Goal: Answer question/provide support: Share knowledge or assist other users

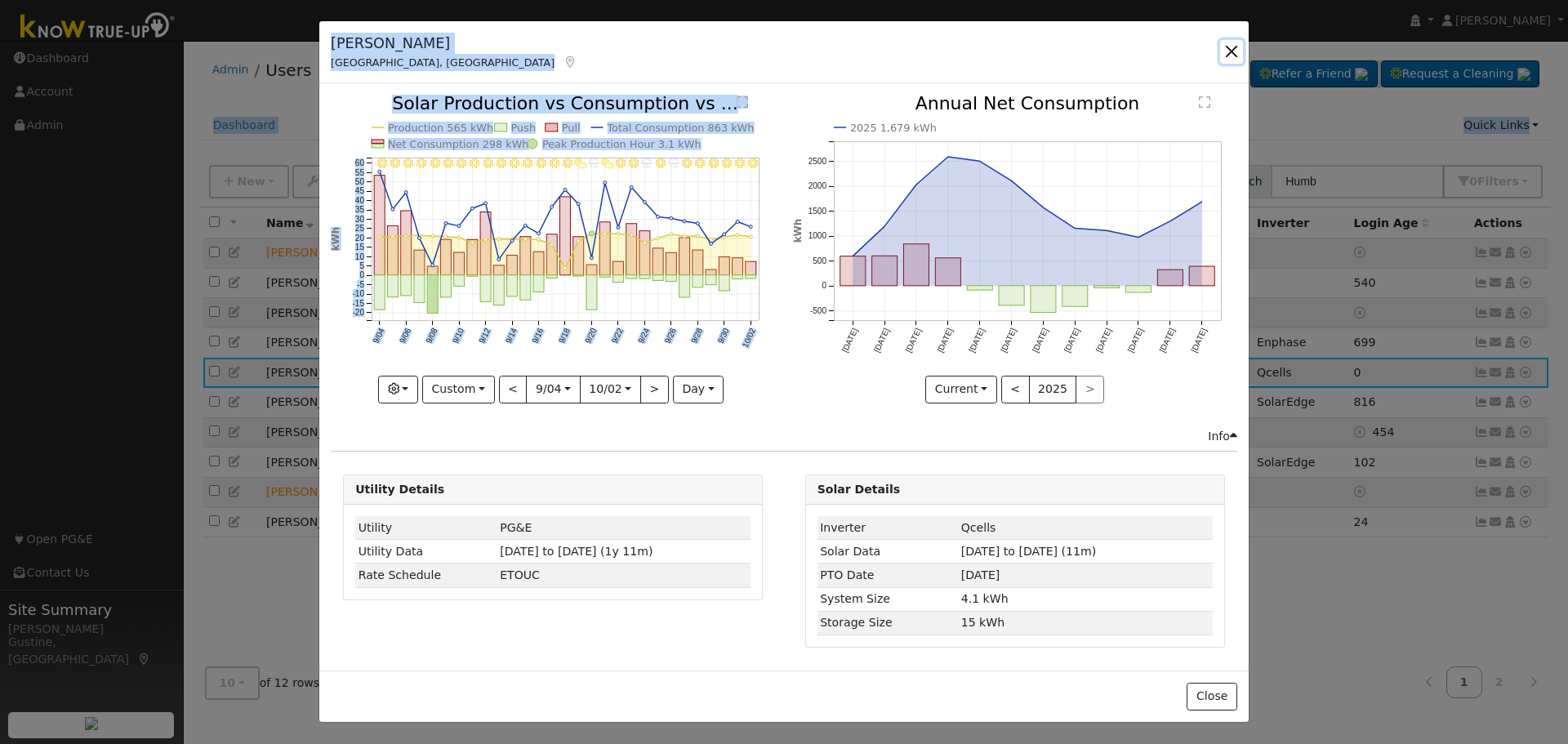
click at [1222, 46] on button "button" at bounding box center [1231, 51] width 23 height 23
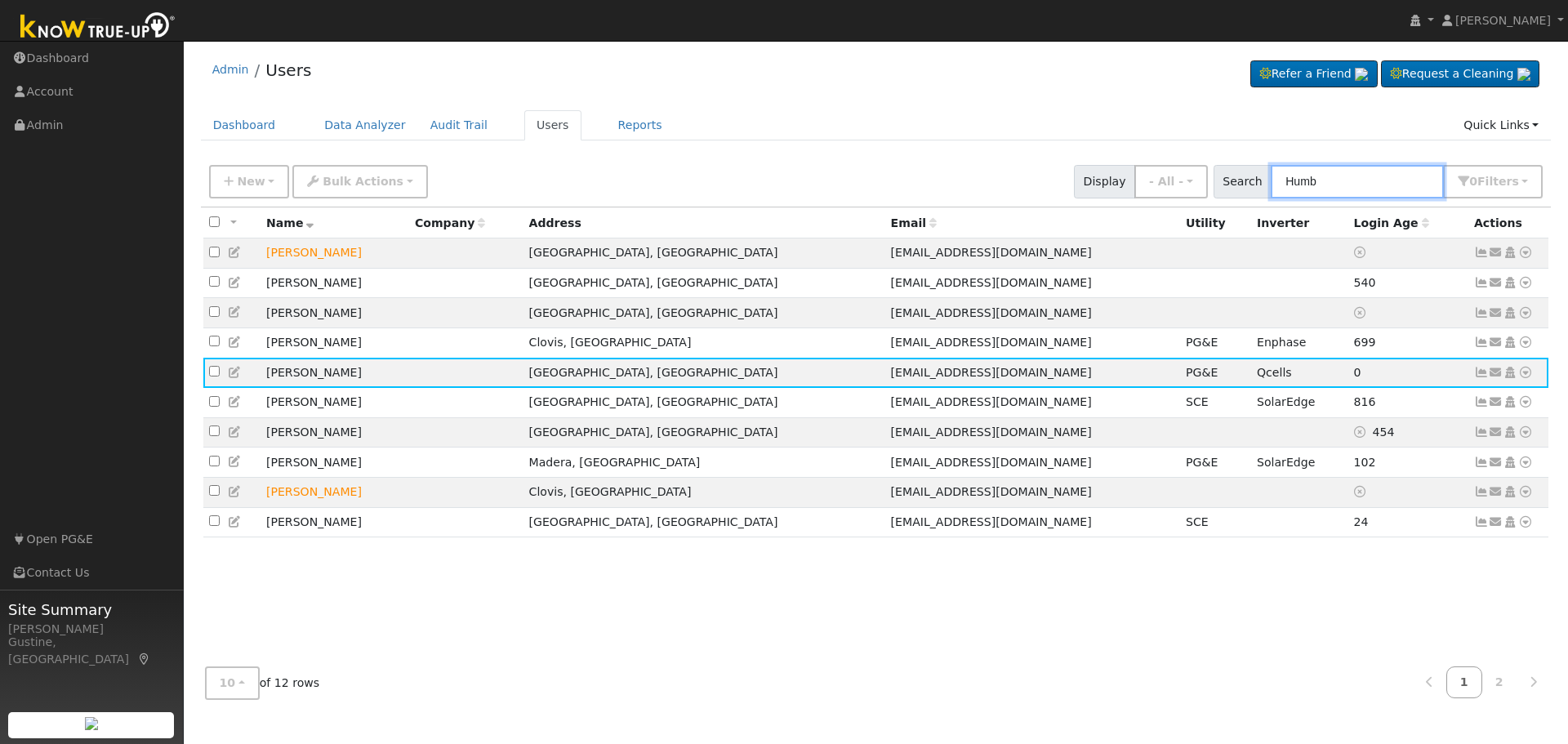
drag, startPoint x: 1365, startPoint y: 193, endPoint x: 1142, endPoint y: 181, distance: 223.3
click at [1142, 181] on div "New Add User Quick Add Quick Connect Quick Convert Lead Bulk Actions Send Email…" at bounding box center [876, 178] width 1340 height 39
paste input "Client called in as after his recent power outrage he states batteries are not …"
click at [1335, 187] on input "Client called in as after his recent power outrage he states batteries are not …" at bounding box center [1357, 182] width 174 height 33
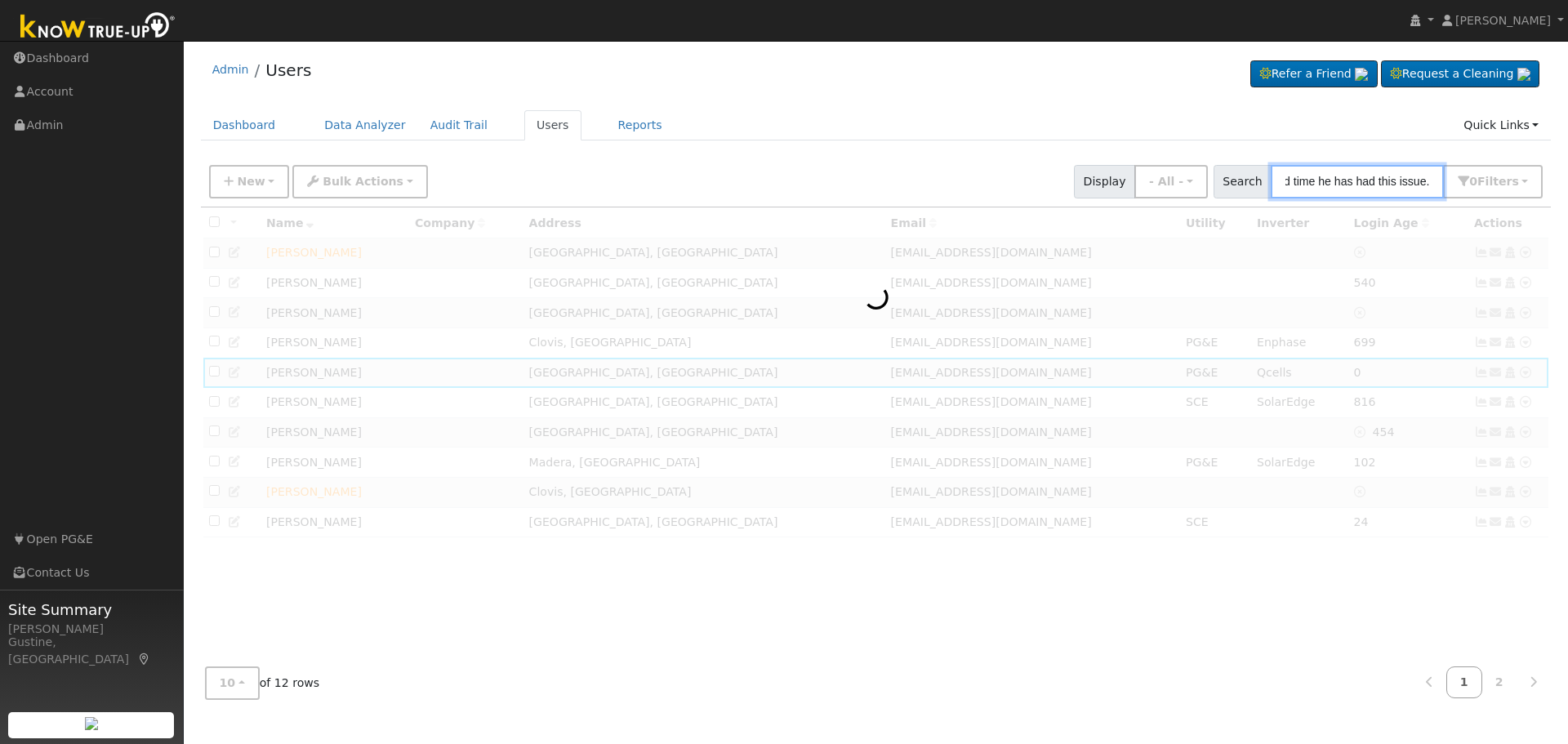
click at [1335, 187] on input "Client called in as after his recent power outrage he states batteries are not …" at bounding box center [1357, 182] width 174 height 33
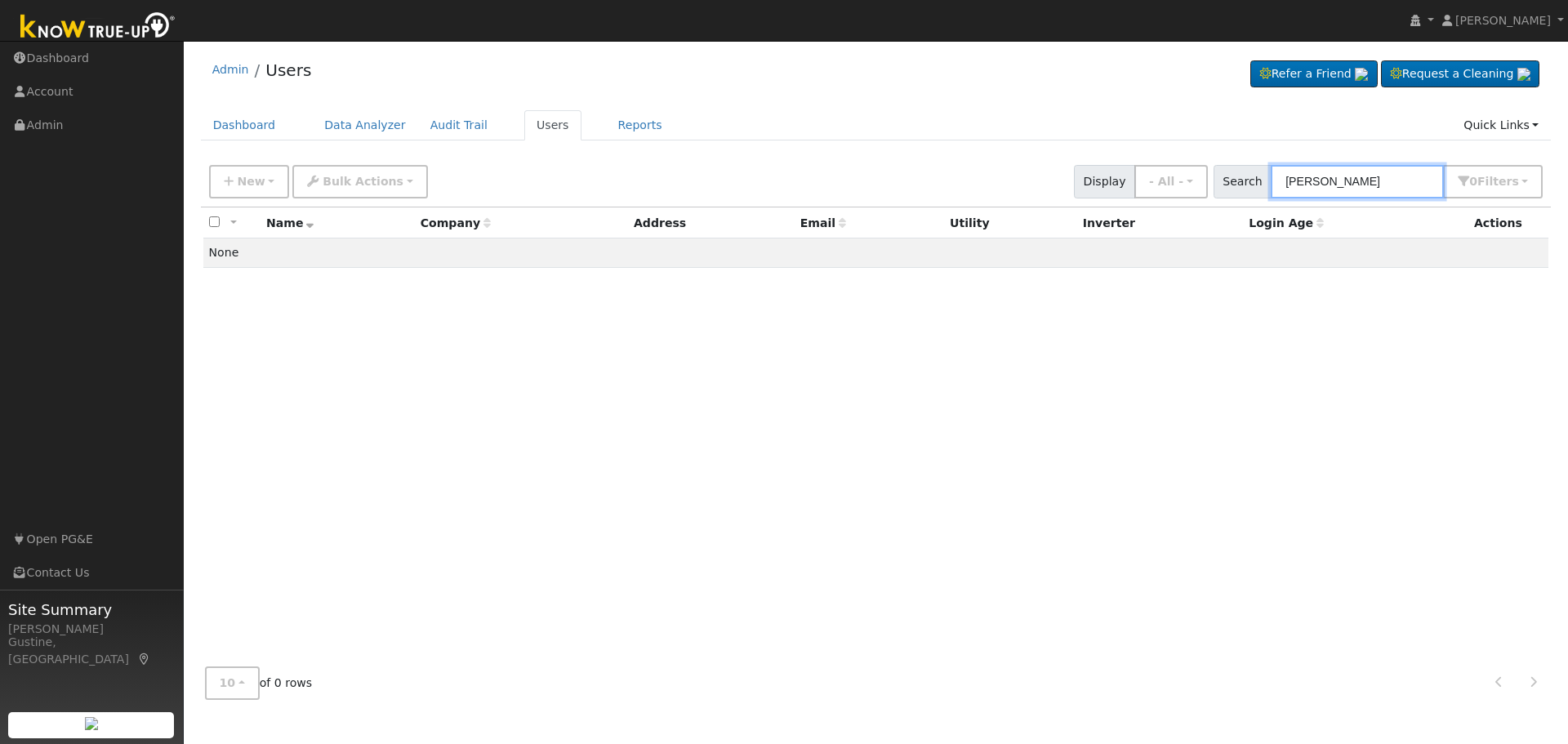
type input "[PERSON_NAME]"
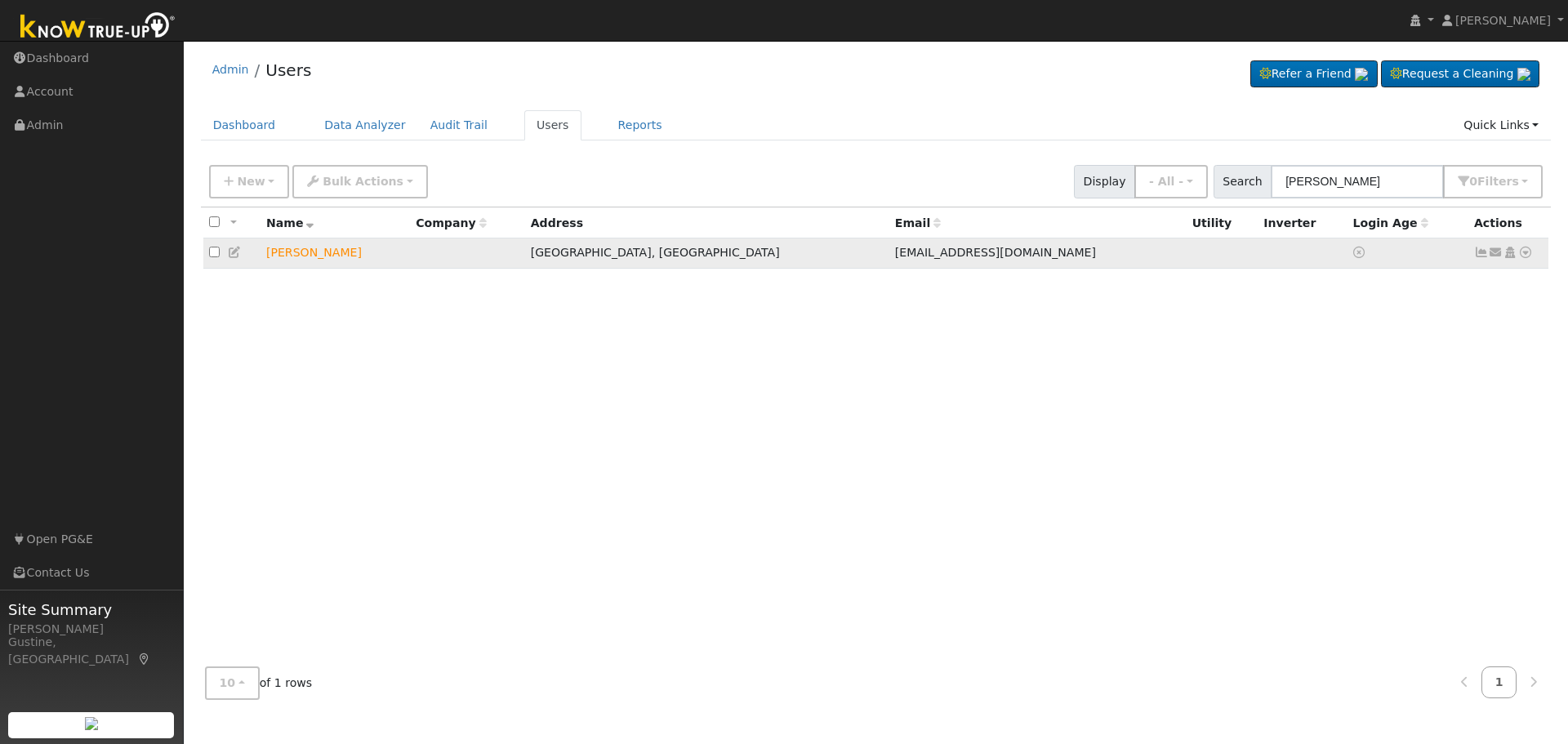
click at [1478, 250] on icon at bounding box center [1481, 252] width 14 height 12
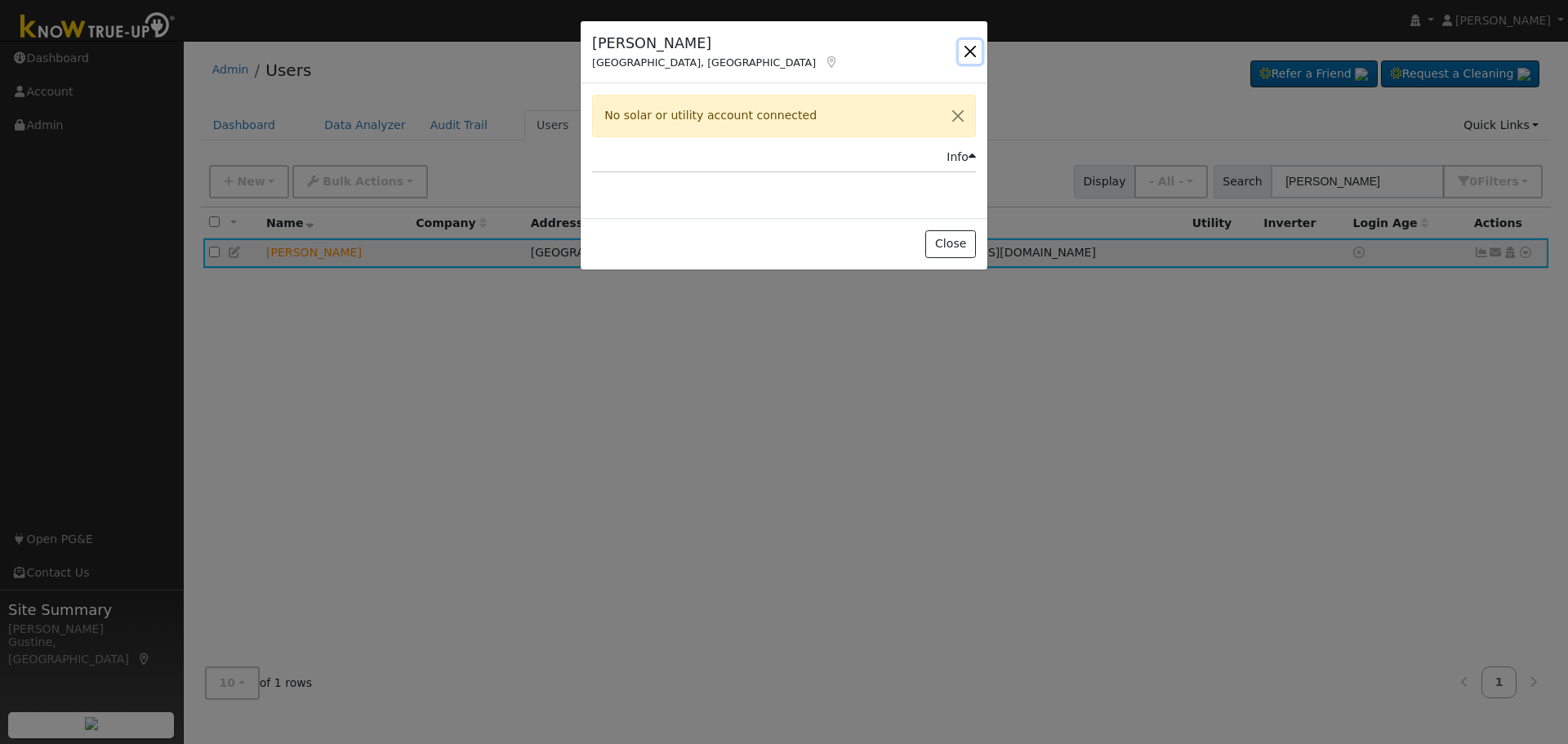
click at [976, 54] on button "button" at bounding box center [970, 51] width 23 height 23
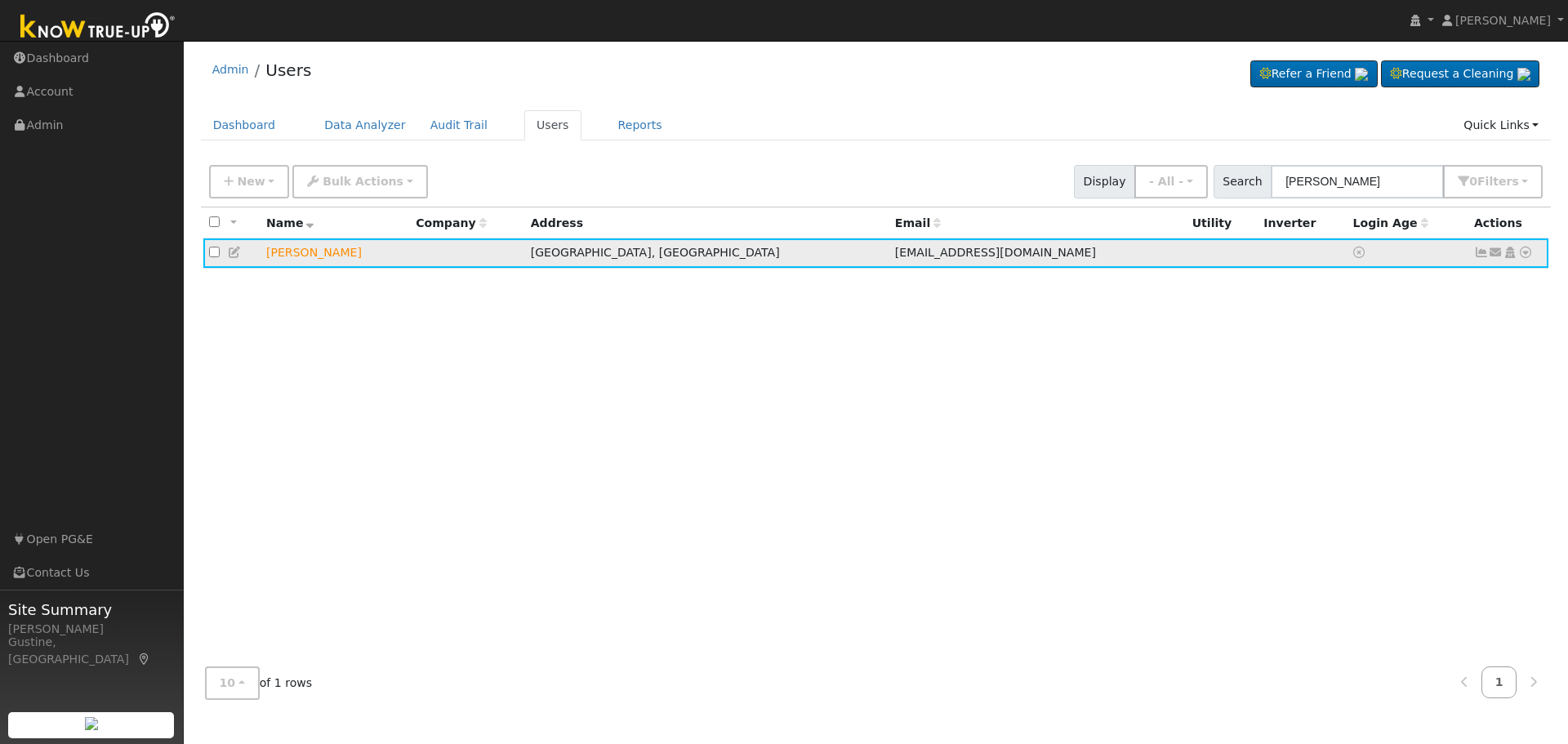
click at [1531, 255] on icon at bounding box center [1526, 252] width 14 height 12
click at [1514, 287] on link "Data Analyzer" at bounding box center [1472, 280] width 118 height 23
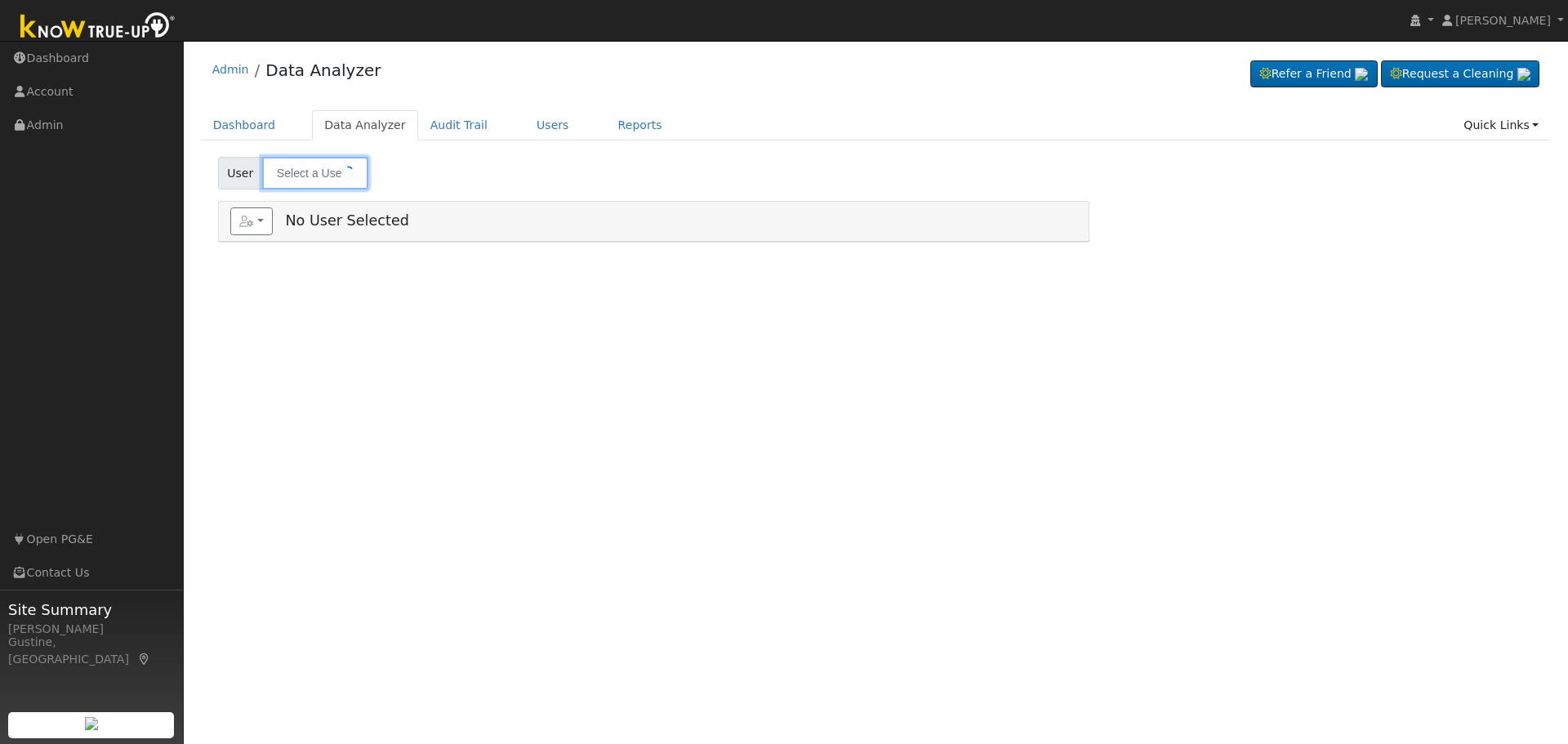
type input "[PERSON_NAME]"
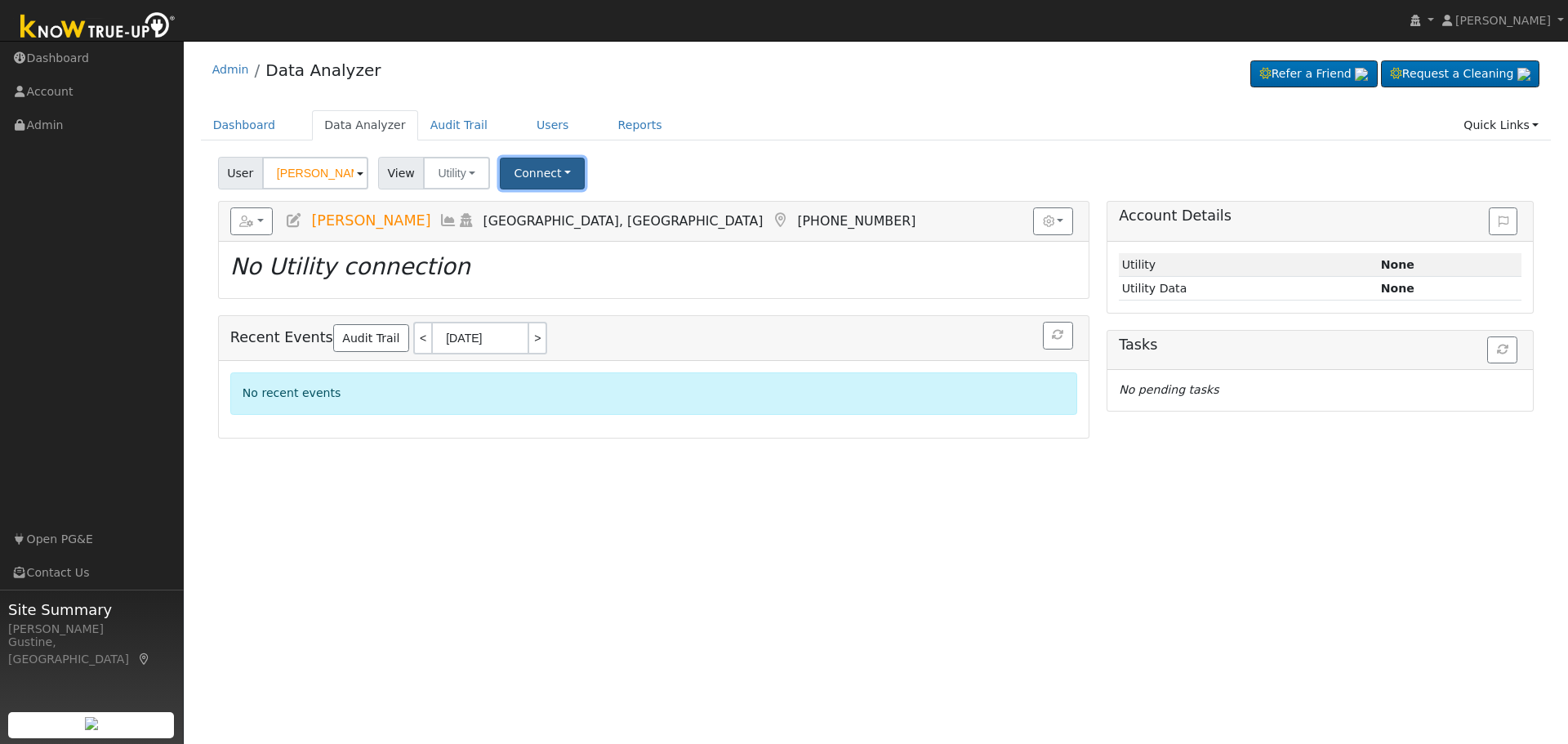
click at [532, 164] on button "Connect" at bounding box center [542, 173] width 85 height 32
click at [546, 213] on link "Select a Provider" at bounding box center [565, 209] width 127 height 23
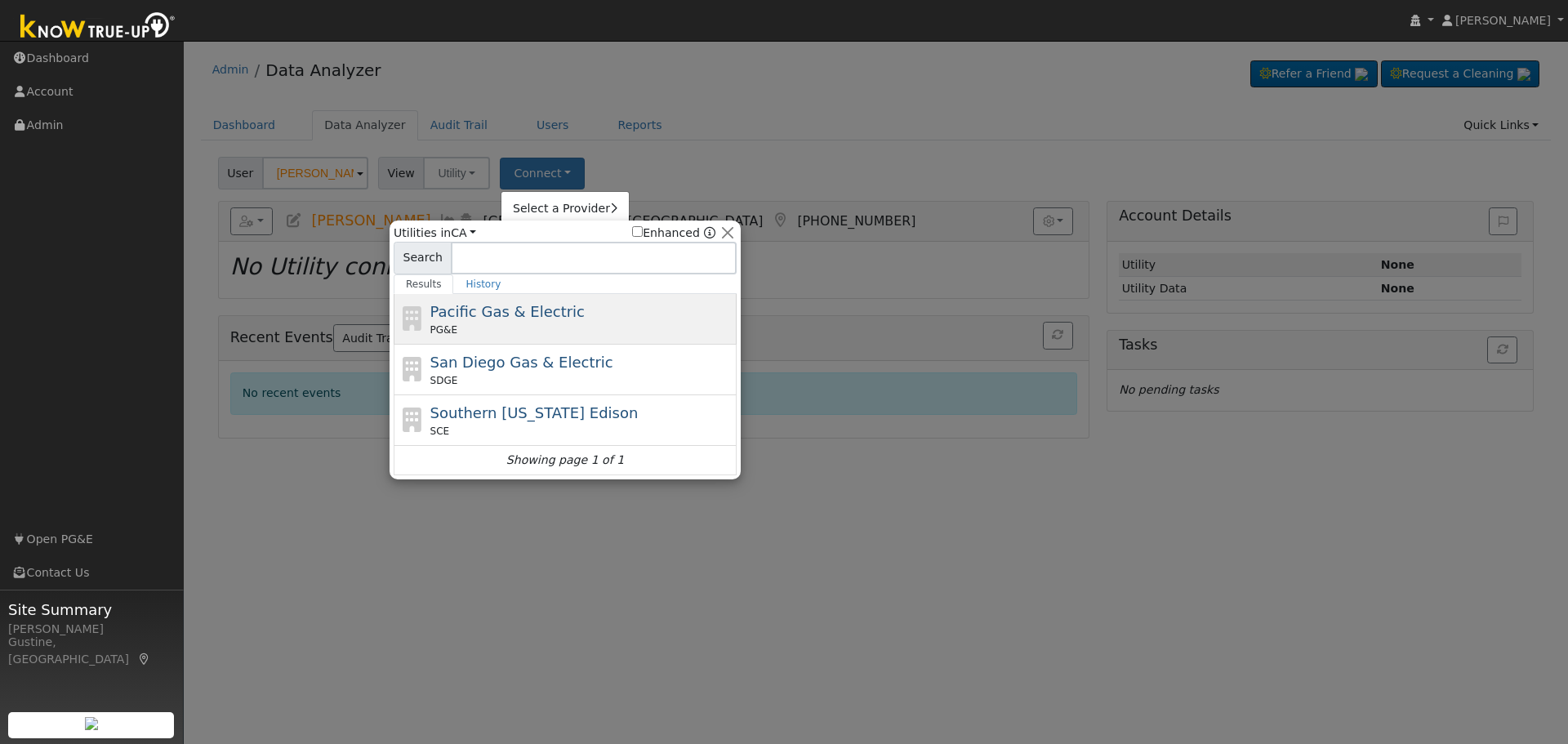
click at [472, 322] on div "Pacific Gas & Electric PG&E" at bounding box center [581, 319] width 303 height 37
